Goal: Task Accomplishment & Management: Use online tool/utility

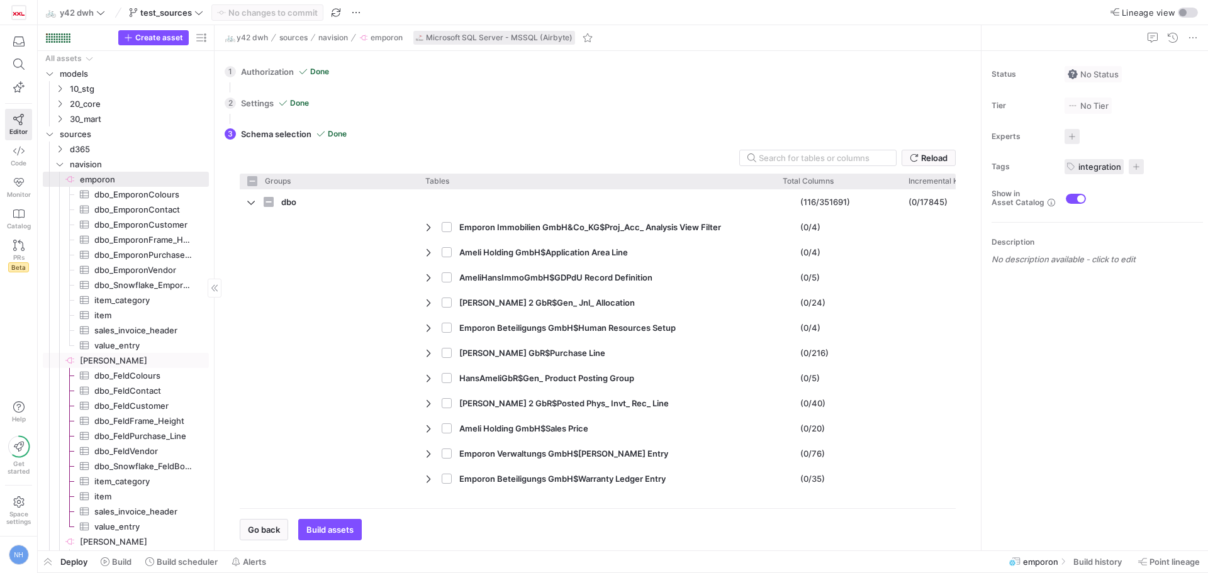
click at [113, 360] on span "[PERSON_NAME]​​​​​​​​" at bounding box center [143, 361] width 127 height 14
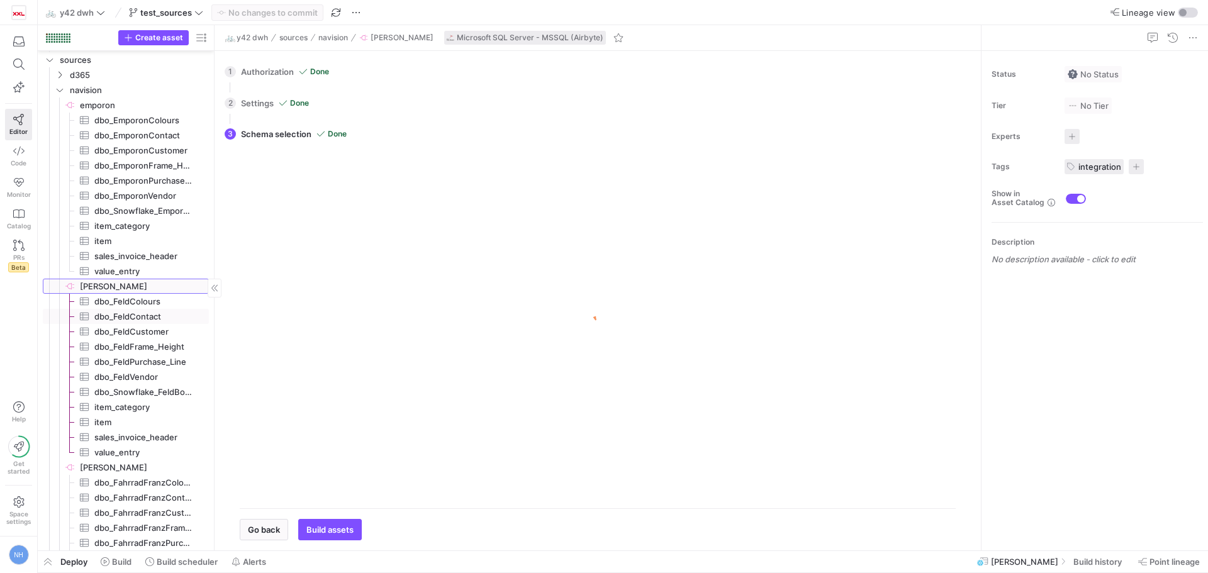
scroll to position [126, 0]
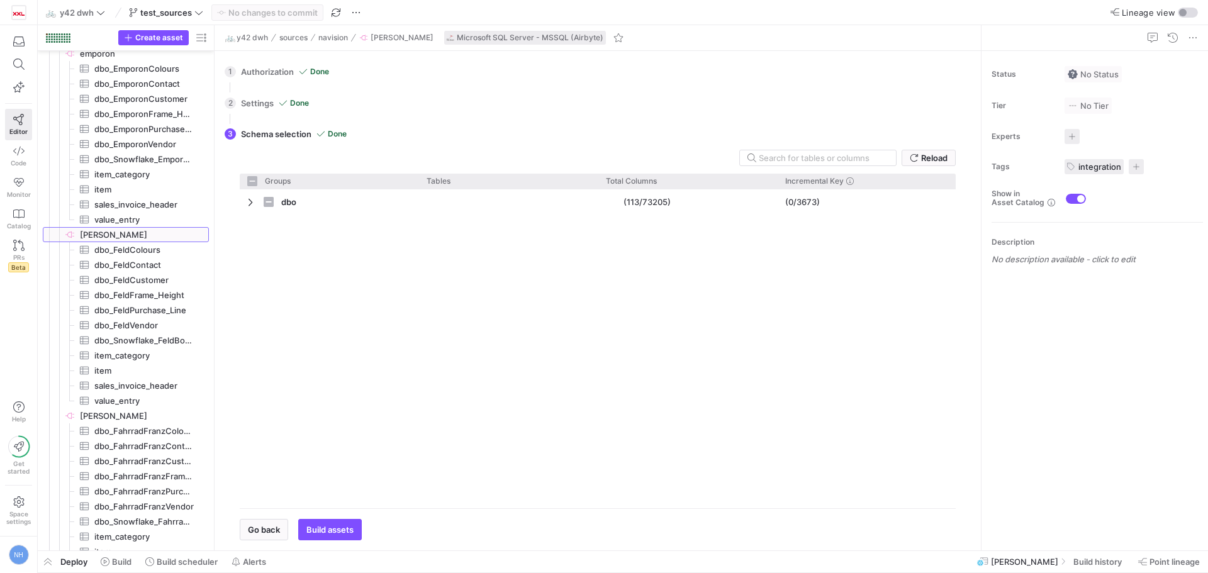
checkbox input "false"
click at [99, 413] on span "[PERSON_NAME]​​​​​​​​" at bounding box center [143, 416] width 127 height 14
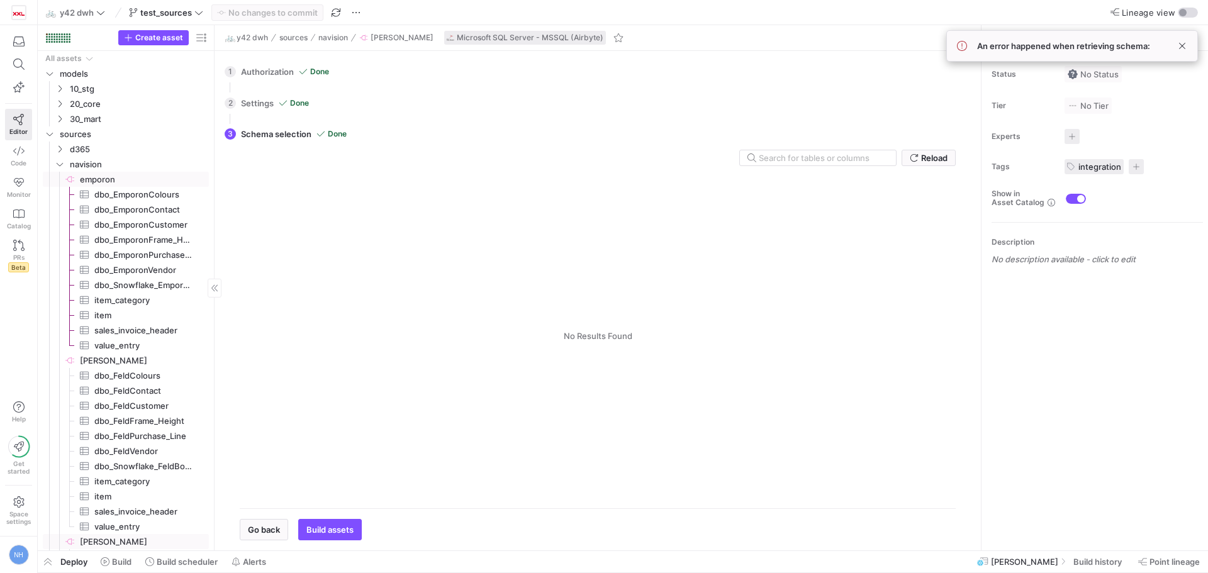
click at [145, 174] on span "emporon​​​​​​​​" at bounding box center [143, 179] width 127 height 14
click at [1184, 47] on span at bounding box center [1182, 45] width 15 height 15
click at [1058, 42] on span "An error happened when retrieving schema:" at bounding box center [1063, 46] width 173 height 10
click at [1187, 41] on span at bounding box center [1182, 45] width 15 height 15
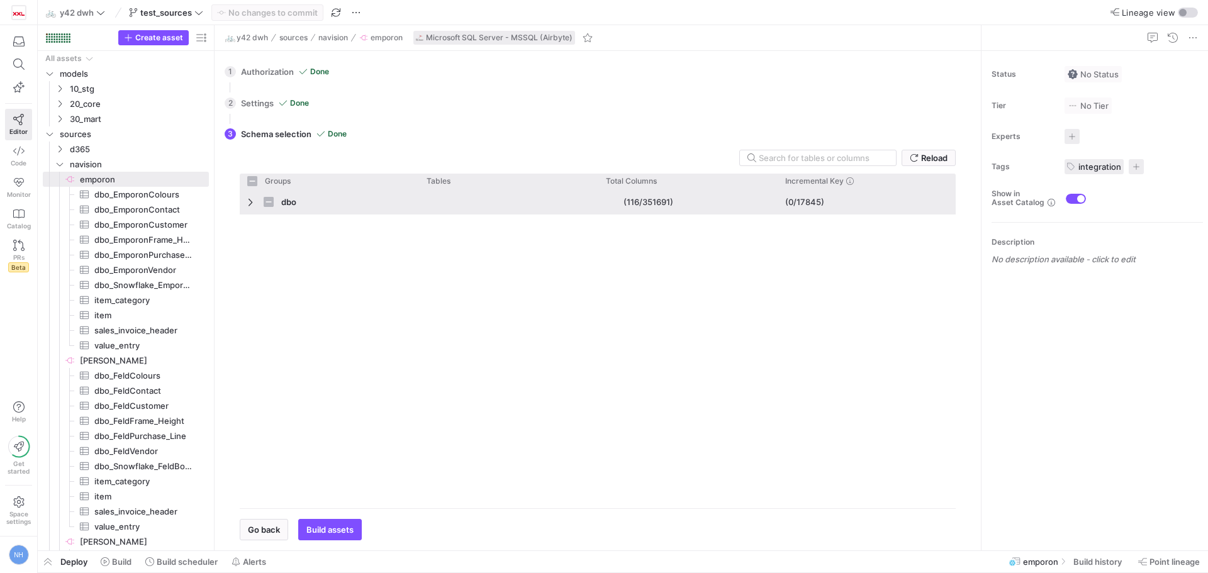
click at [249, 198] on span "Press SPACE to select this row." at bounding box center [251, 202] width 9 height 10
checkbox input "false"
